Goal: Book appointment/travel/reservation

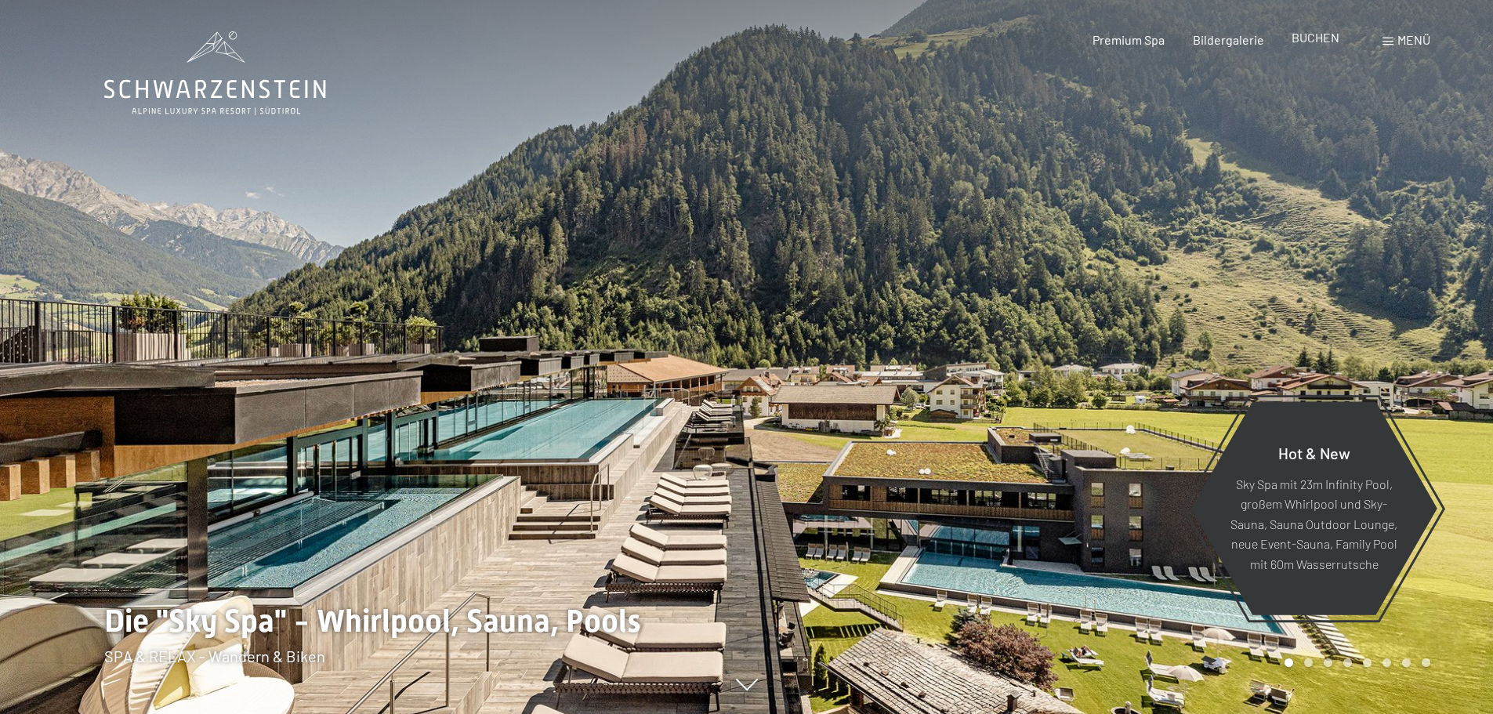
click at [1320, 39] on span "BUCHEN" at bounding box center [1315, 37] width 48 height 15
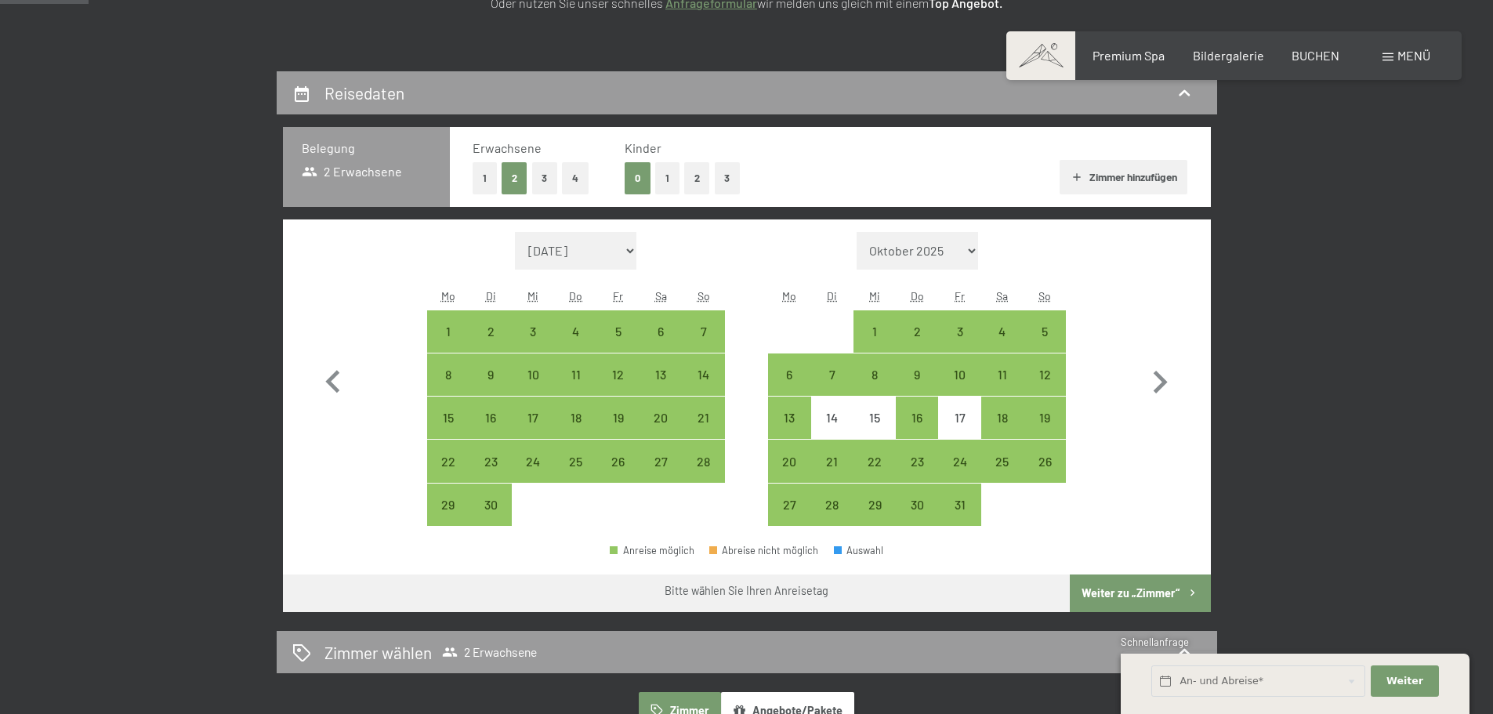
scroll to position [313, 0]
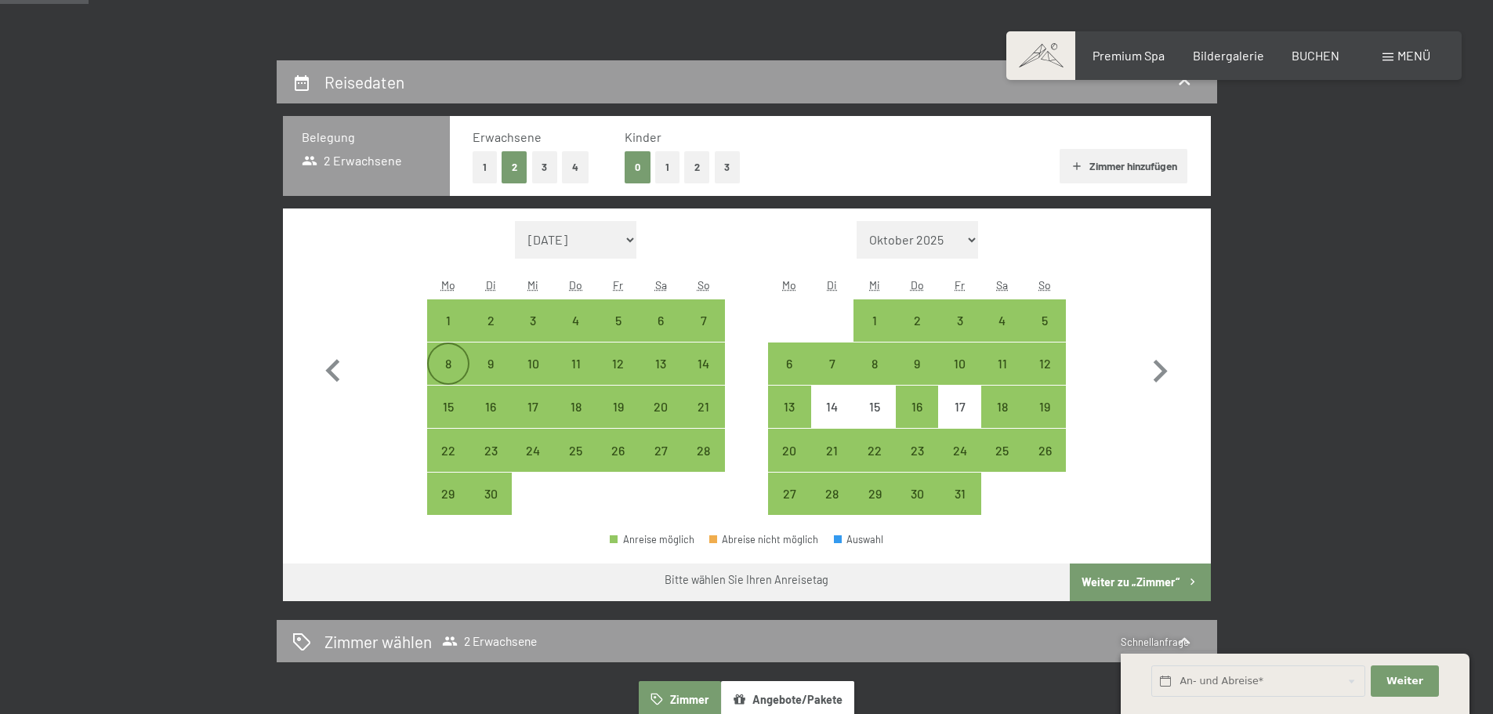
click at [441, 362] on div "8" at bounding box center [448, 376] width 39 height 39
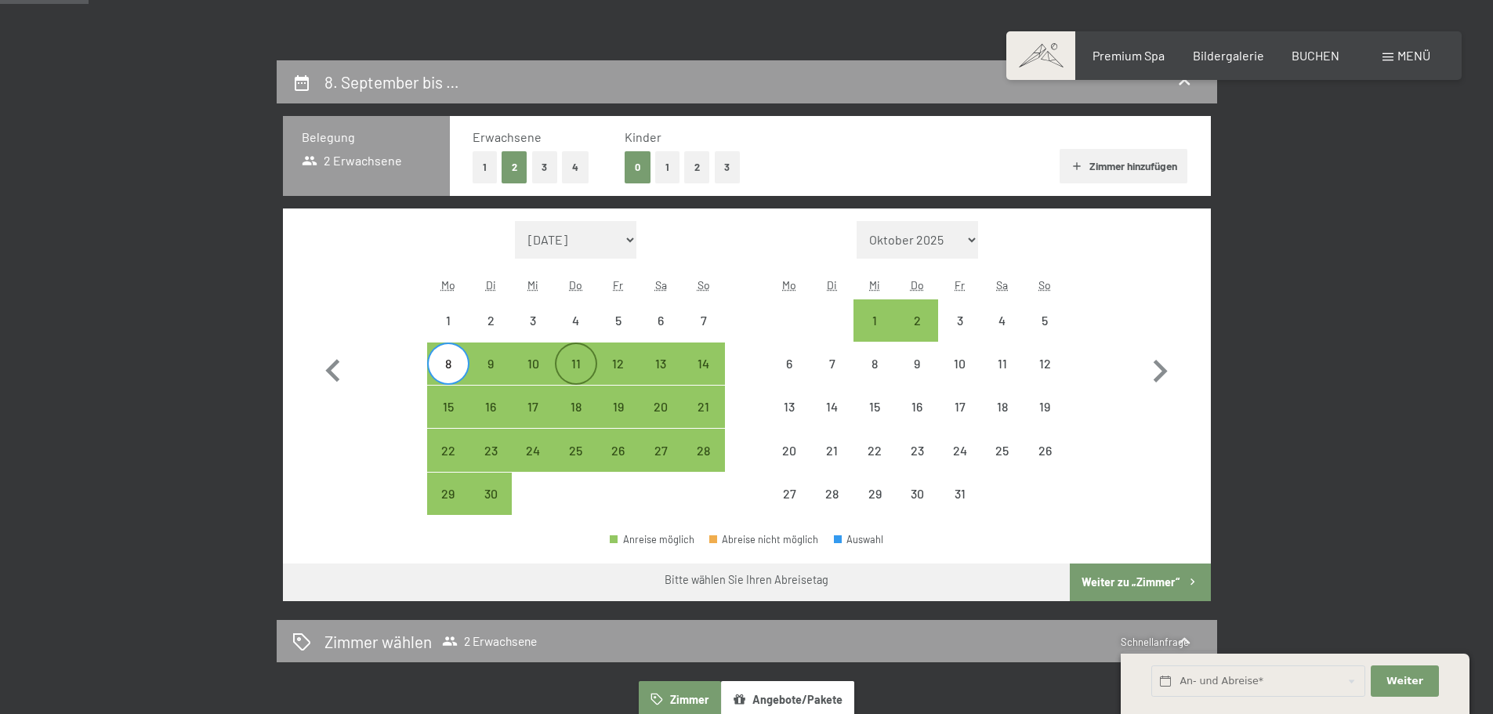
click at [587, 368] on div "11" at bounding box center [575, 376] width 39 height 39
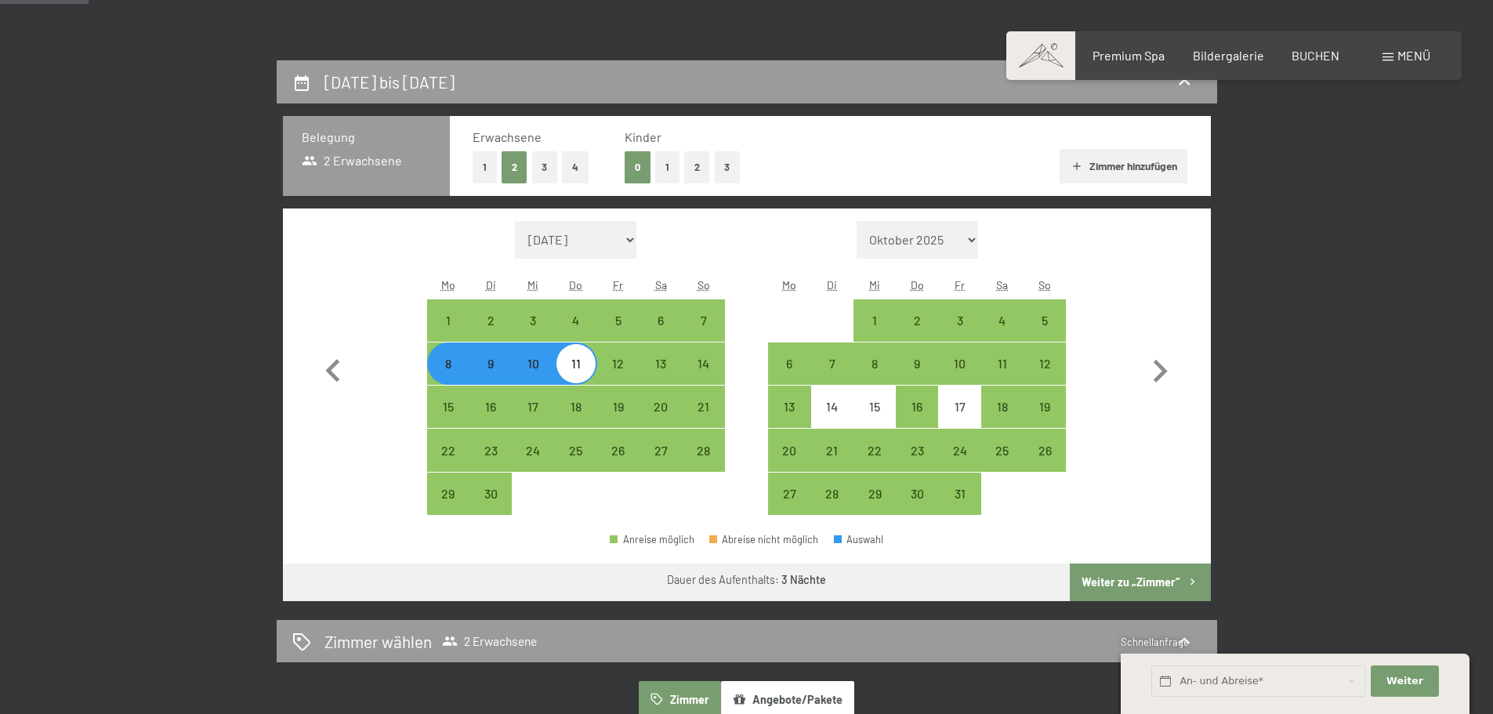
click at [1149, 585] on button "Weiter zu „Zimmer“" at bounding box center [1140, 582] width 140 height 38
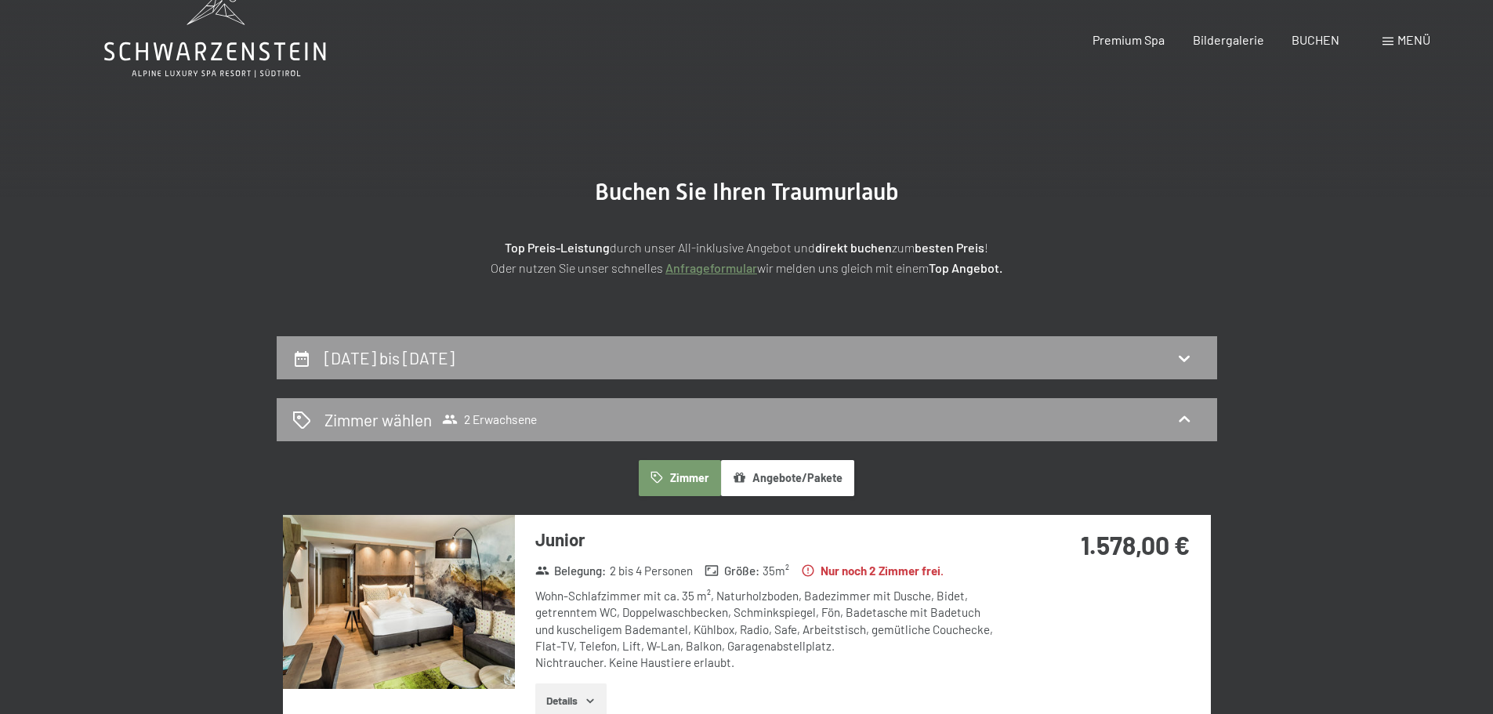
scroll to position [0, 0]
